Goal: Task Accomplishment & Management: Use online tool/utility

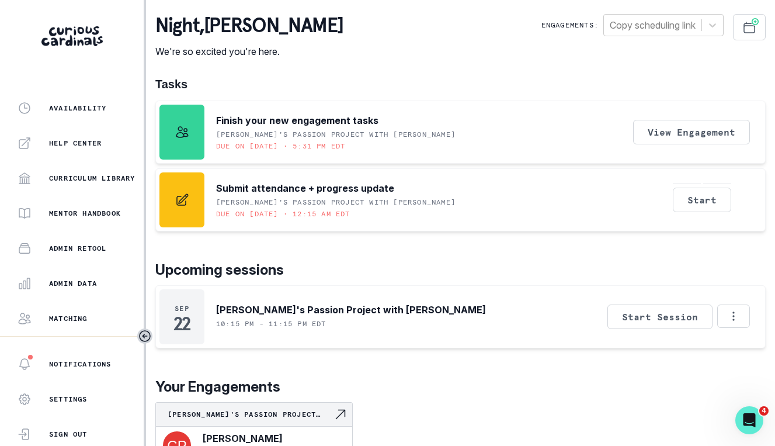
scroll to position [271, 0]
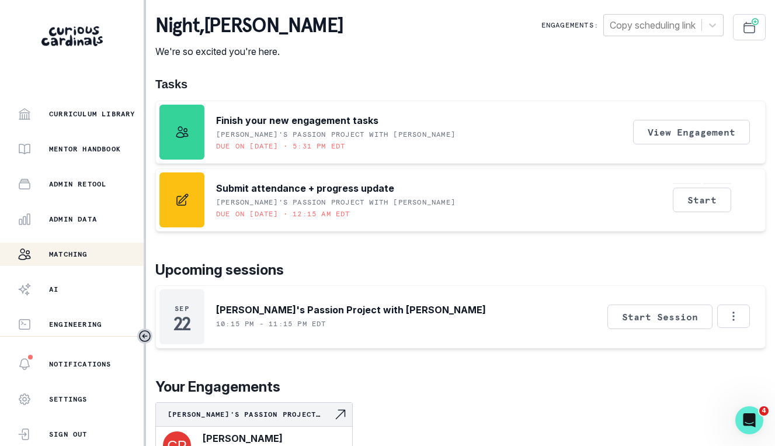
click at [87, 261] on div "Matching" at bounding box center [81, 254] width 126 height 14
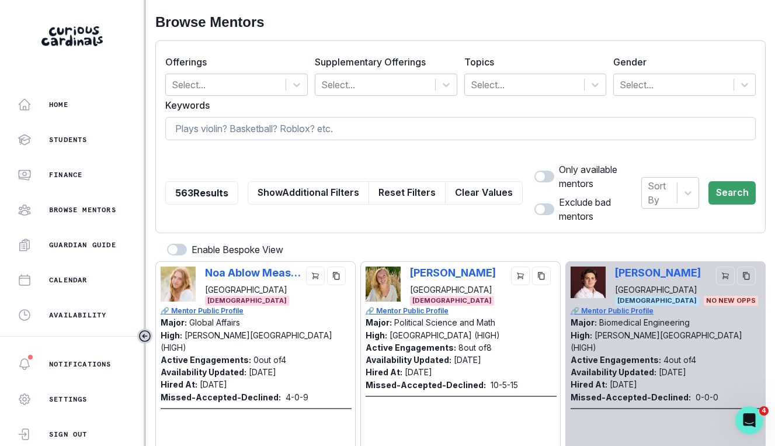
click at [243, 128] on input at bounding box center [460, 128] width 591 height 23
type input "kade"
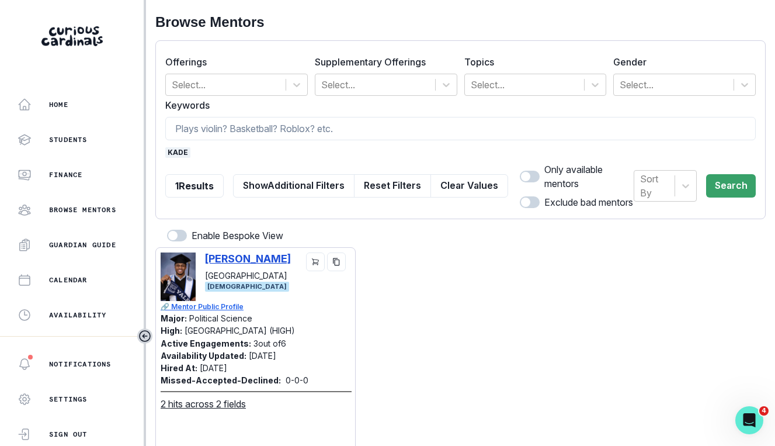
click at [251, 253] on p "[PERSON_NAME]" at bounding box center [248, 258] width 86 height 12
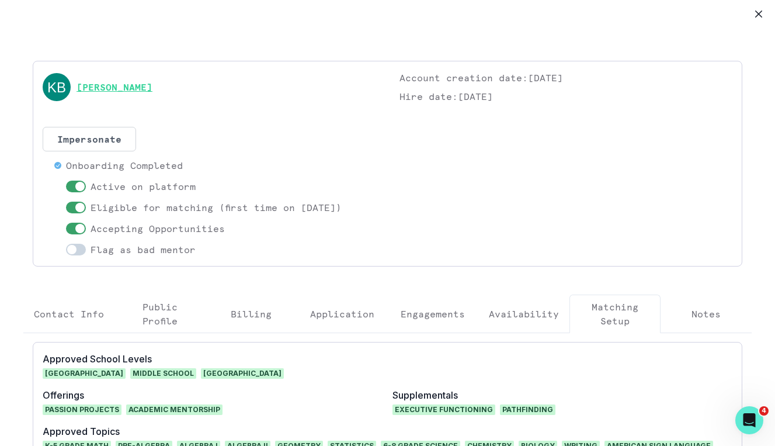
click at [124, 82] on link "[PERSON_NAME]" at bounding box center [115, 87] width 76 height 14
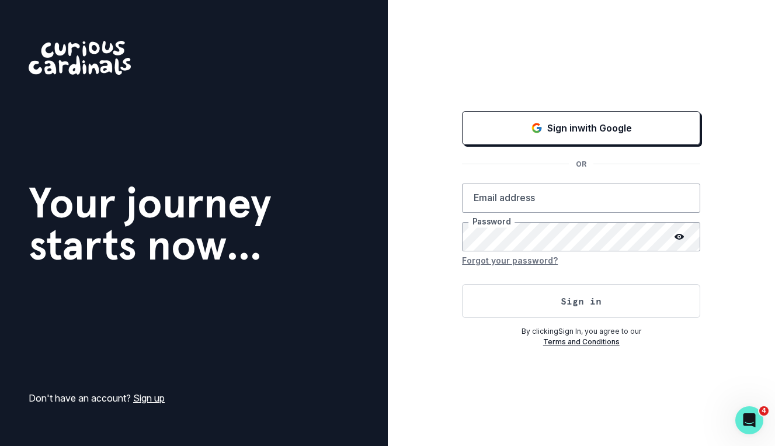
type input "[PERSON_NAME][EMAIL_ADDRESS][DOMAIN_NAME]"
click at [764, 15] on div "Sign in with Google OR [PERSON_NAME][EMAIL_ADDRESS][DOMAIN_NAME] Email address …" at bounding box center [582, 223] width 388 height 446
click at [562, 298] on button "Sign in" at bounding box center [581, 301] width 238 height 34
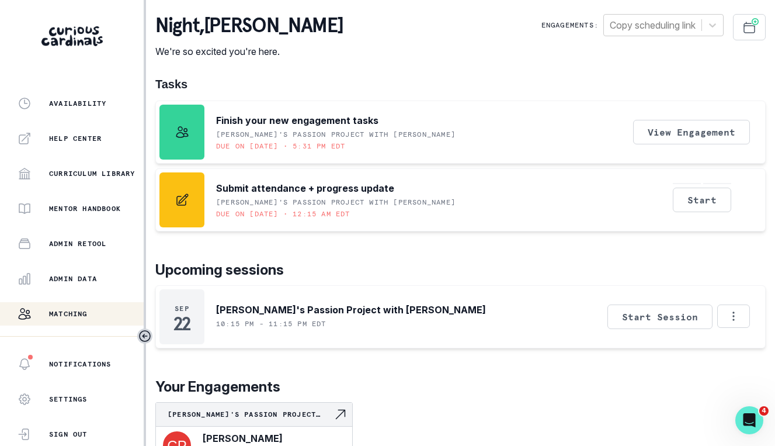
scroll to position [271, 0]
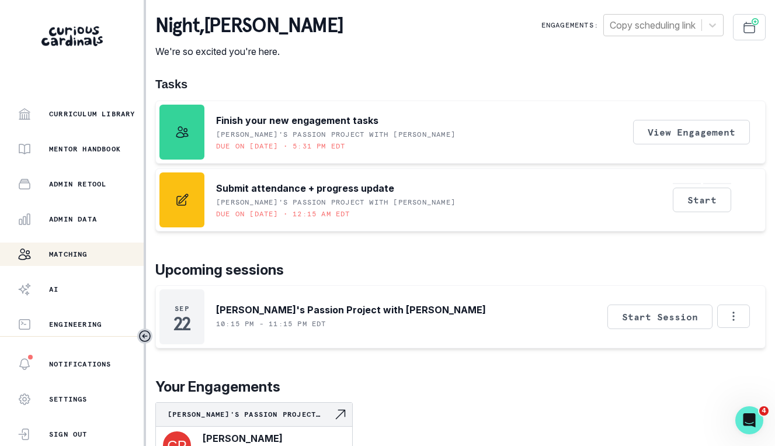
click at [110, 251] on div "Matching" at bounding box center [81, 254] width 126 height 14
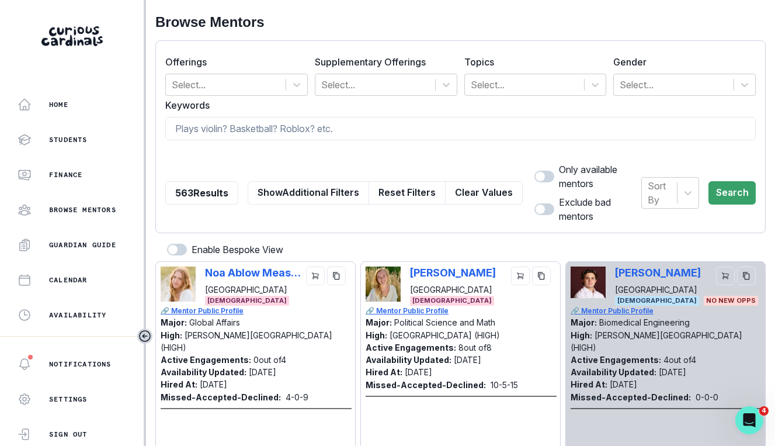
click at [254, 140] on input at bounding box center [460, 128] width 591 height 23
type input "soccer"
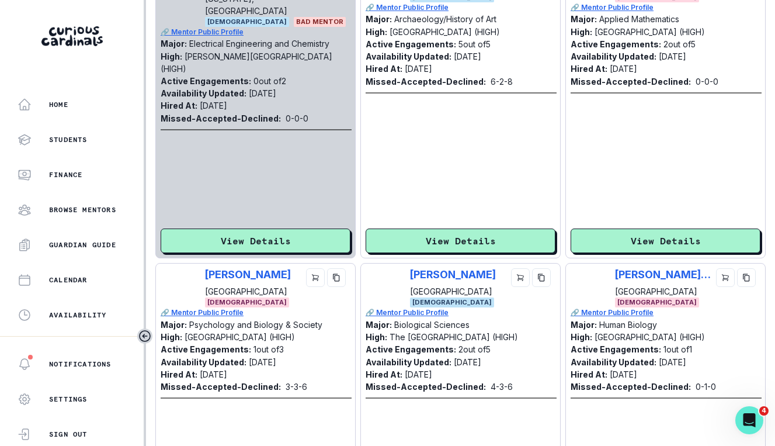
scroll to position [2892, 0]
